Goal: Task Accomplishment & Management: Use online tool/utility

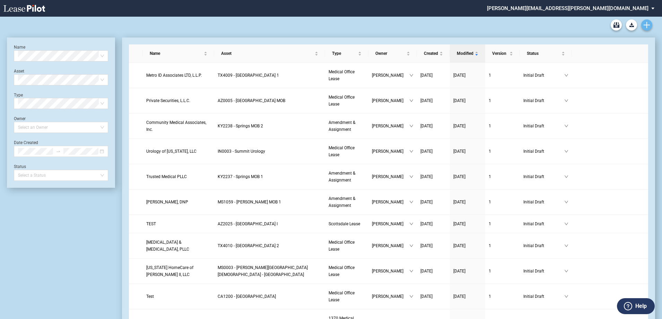
click at [647, 26] on use "Create new document" at bounding box center [647, 25] width 6 height 6
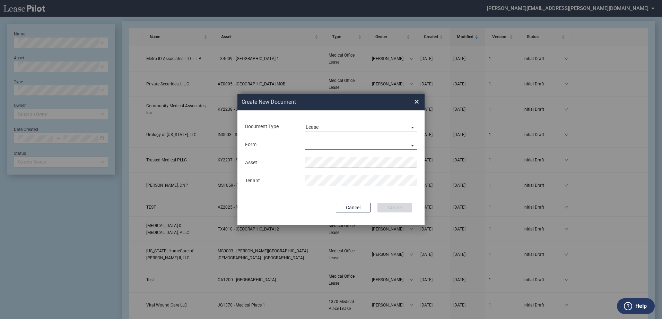
click at [331, 140] on md-select "Medical Office Lease Scottsdale Lease Louisville Lease 1370 Medical Place Lease…" at bounding box center [361, 144] width 112 height 10
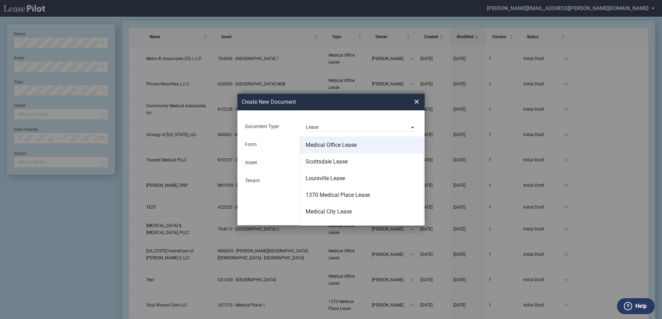
click at [328, 146] on div "Medical Office Lease" at bounding box center [331, 145] width 51 height 8
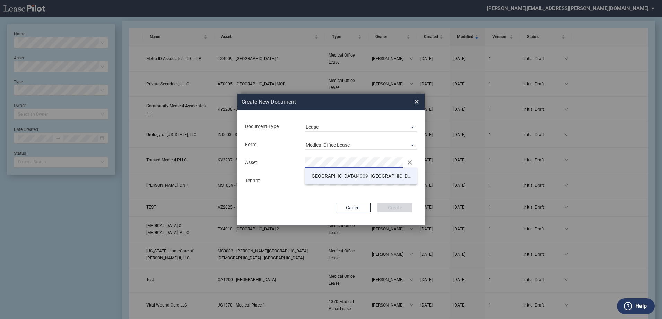
click at [365, 175] on span "TX 4009 - Southwest Plaza 1" at bounding box center [365, 176] width 111 height 6
click at [388, 209] on button "Create" at bounding box center [395, 207] width 35 height 10
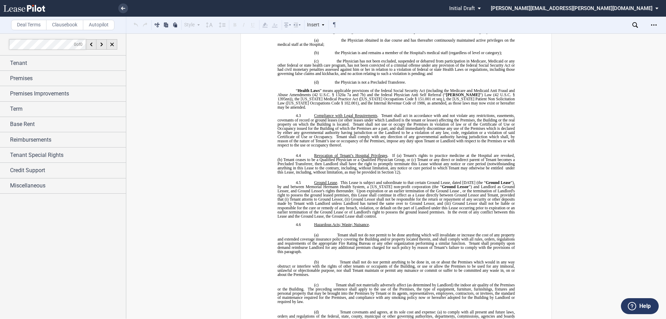
scroll to position [1759, 0]
click at [122, 8] on use at bounding box center [123, 8] width 4 height 3
